Goal: Information Seeking & Learning: Learn about a topic

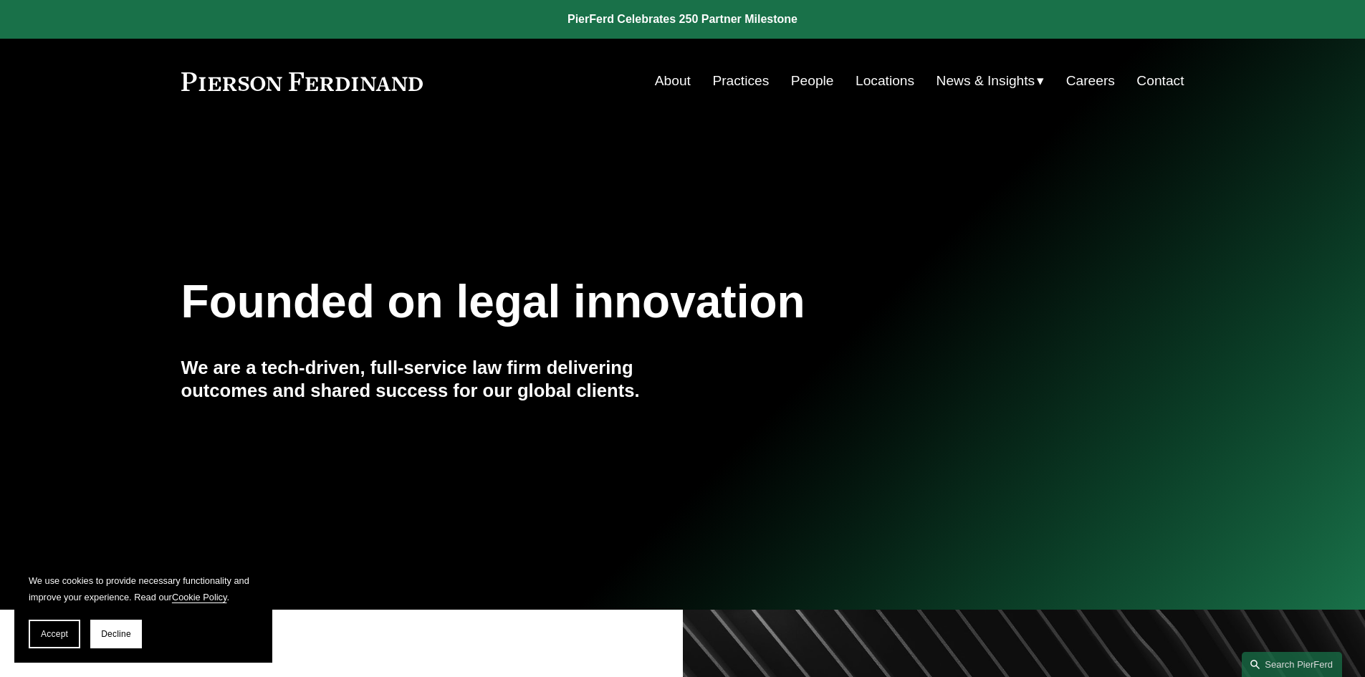
click at [821, 84] on link "People" at bounding box center [812, 80] width 43 height 27
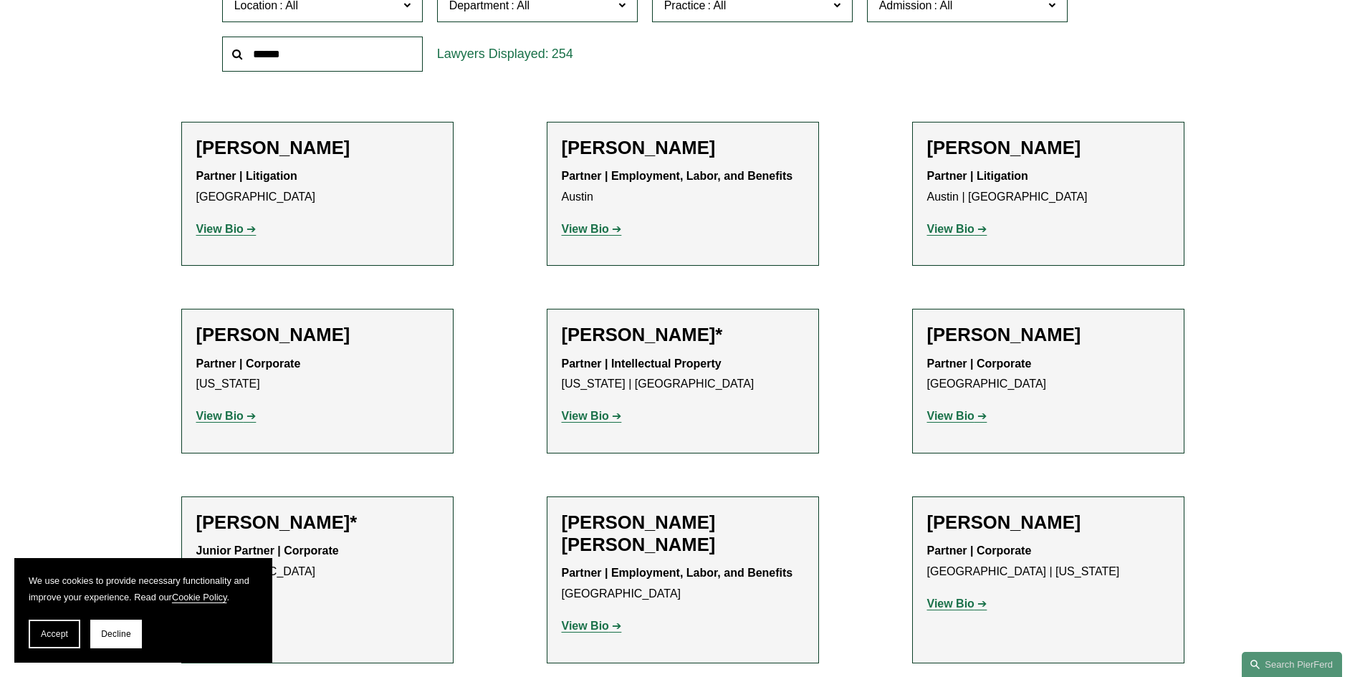
scroll to position [788, 0]
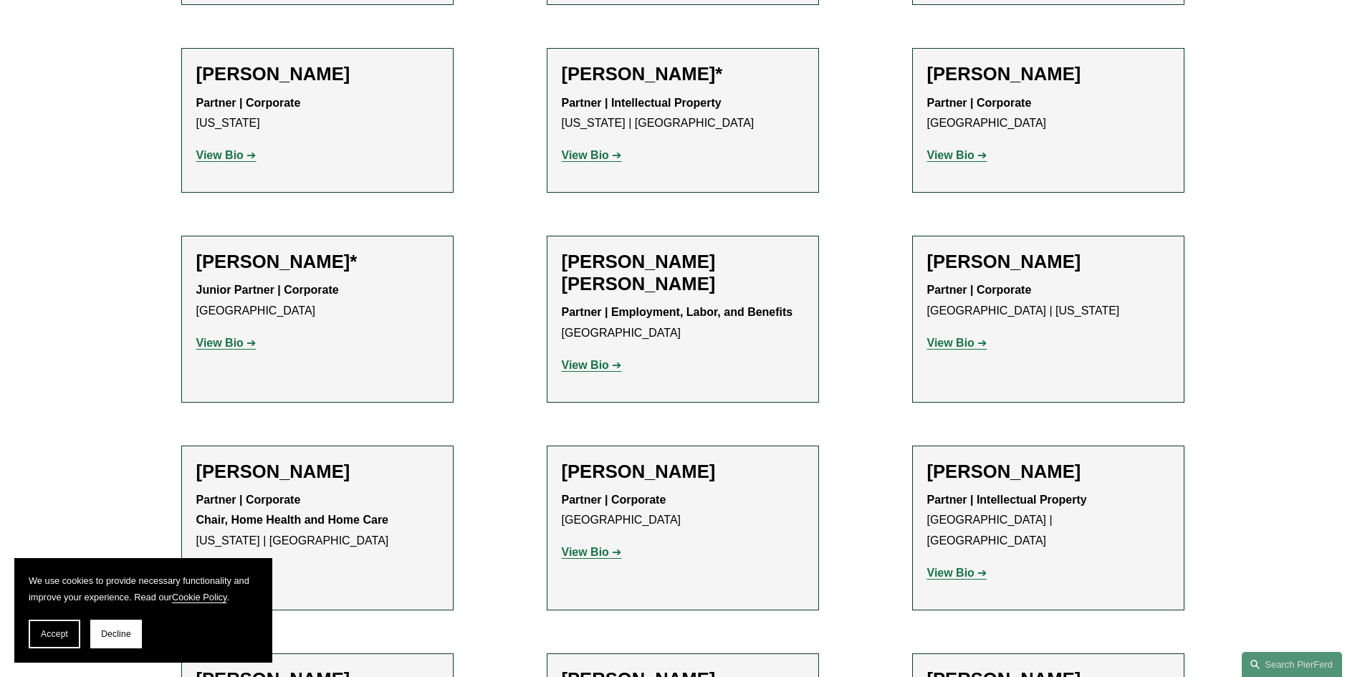
click at [939, 153] on strong "View Bio" at bounding box center [950, 155] width 47 height 12
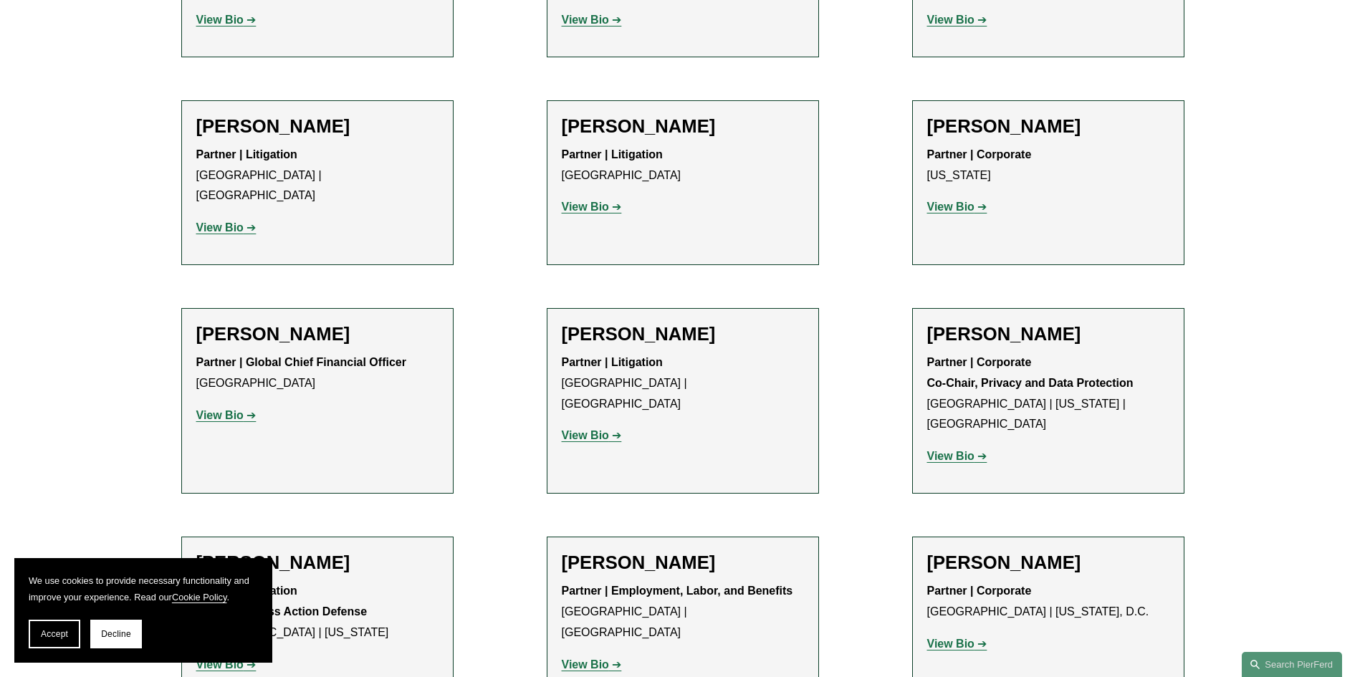
scroll to position [10819, 0]
